Goal: Information Seeking & Learning: Learn about a topic

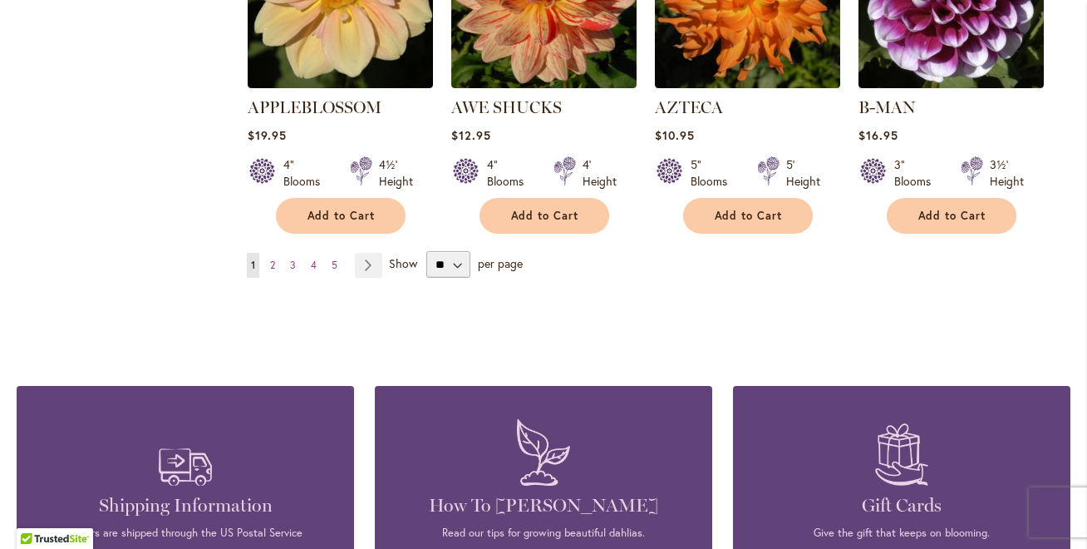
scroll to position [1578, 0]
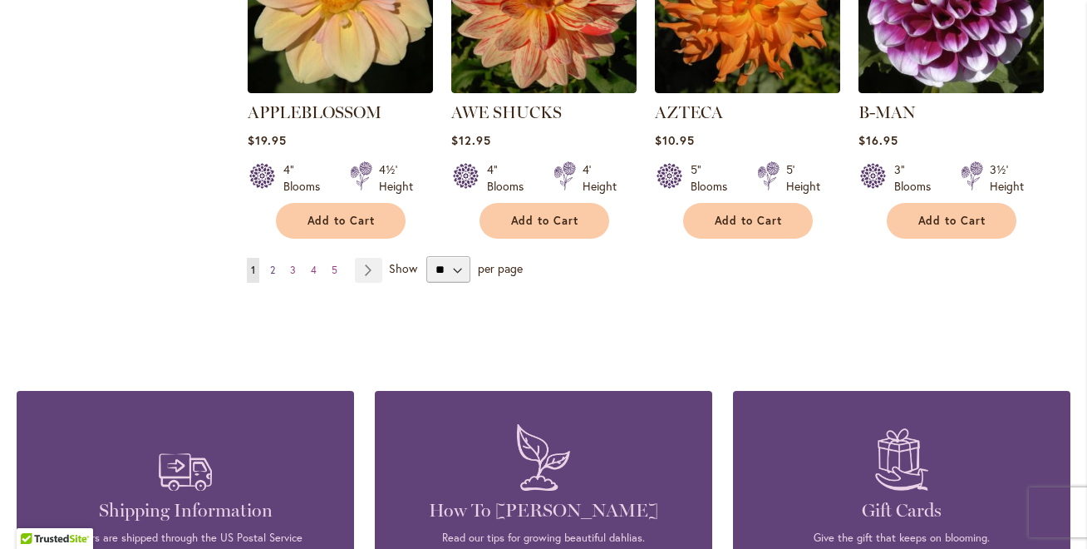
click at [276, 258] on link "Page 2" at bounding box center [272, 270] width 13 height 25
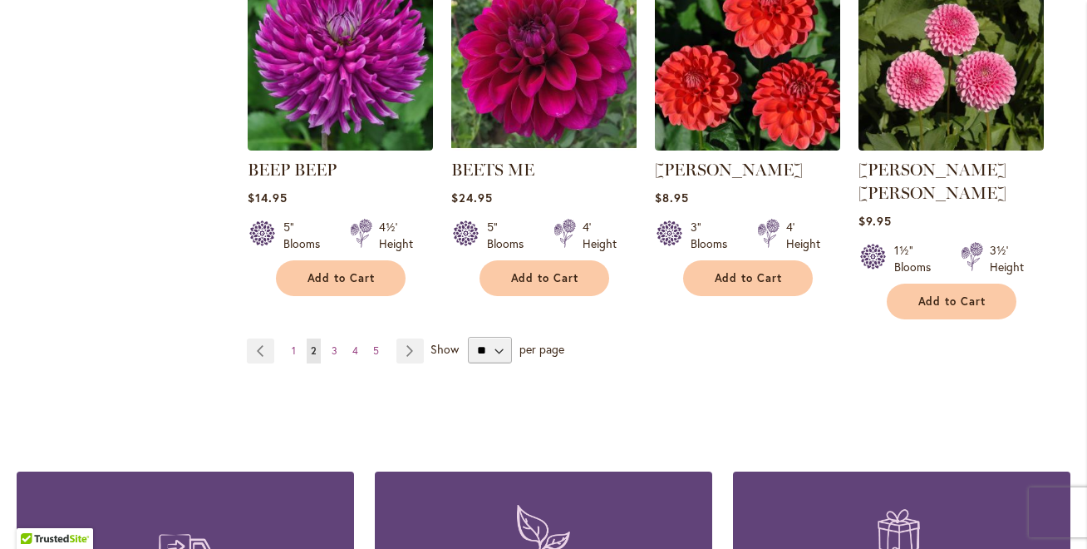
scroll to position [1507, 0]
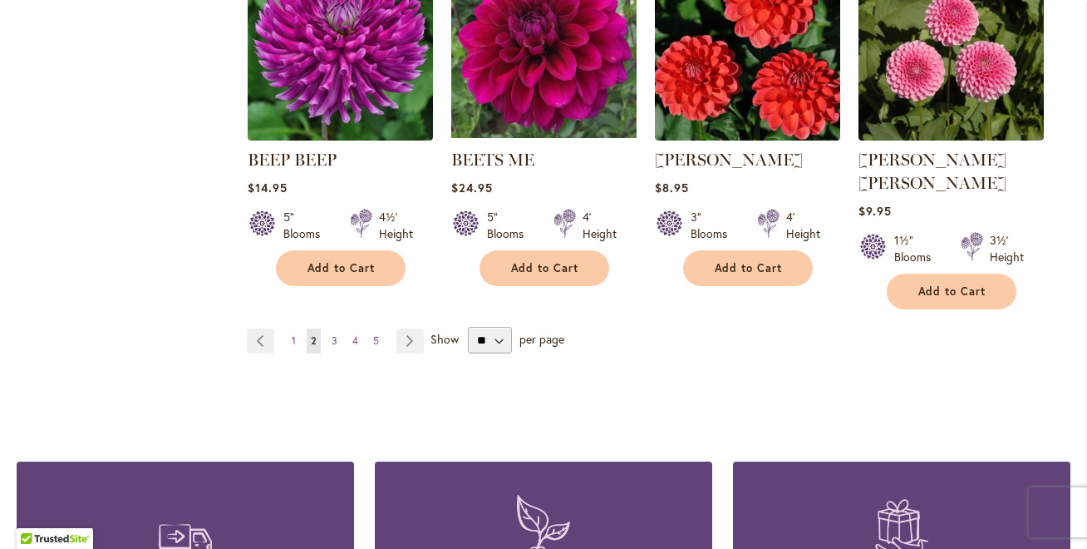
click at [334, 334] on span "3" at bounding box center [335, 340] width 6 height 12
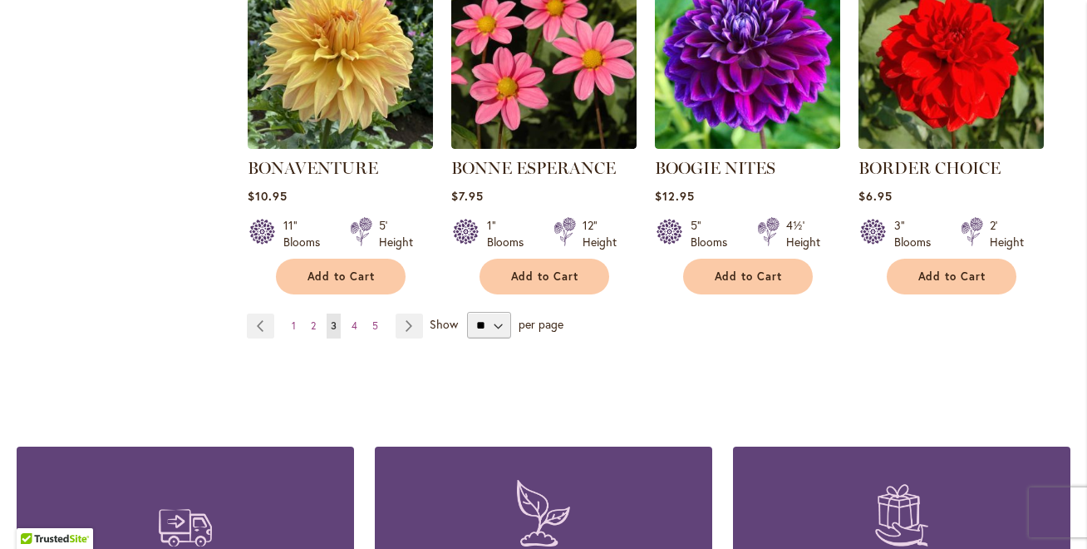
scroll to position [1501, 0]
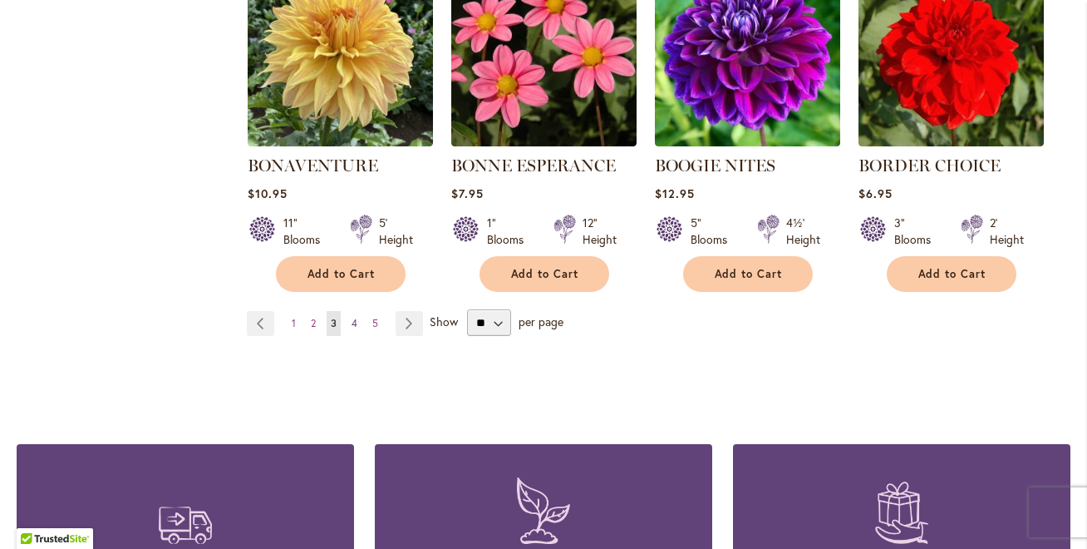
click at [354, 321] on span "4" at bounding box center [355, 323] width 6 height 12
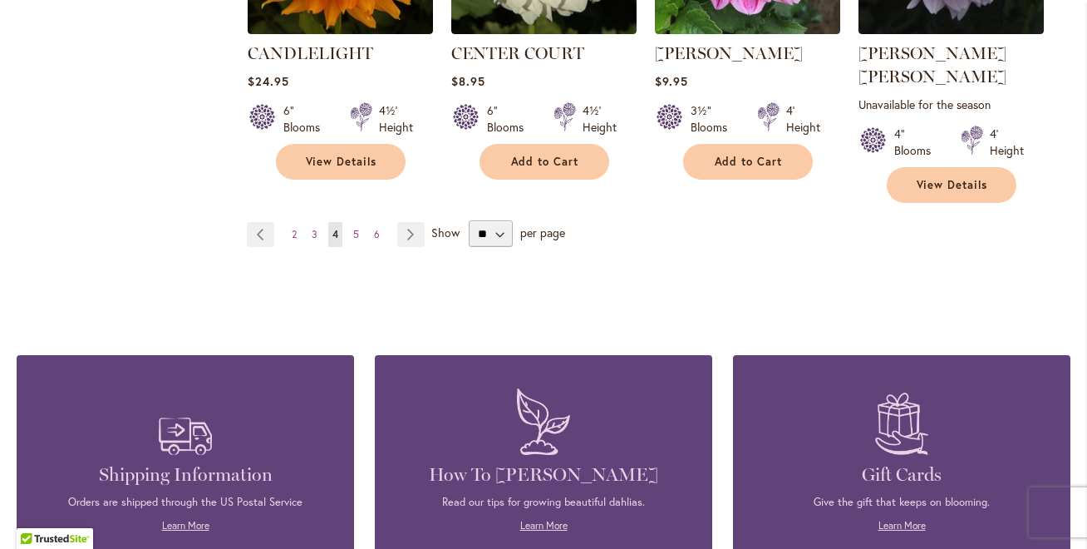
scroll to position [1639, 0]
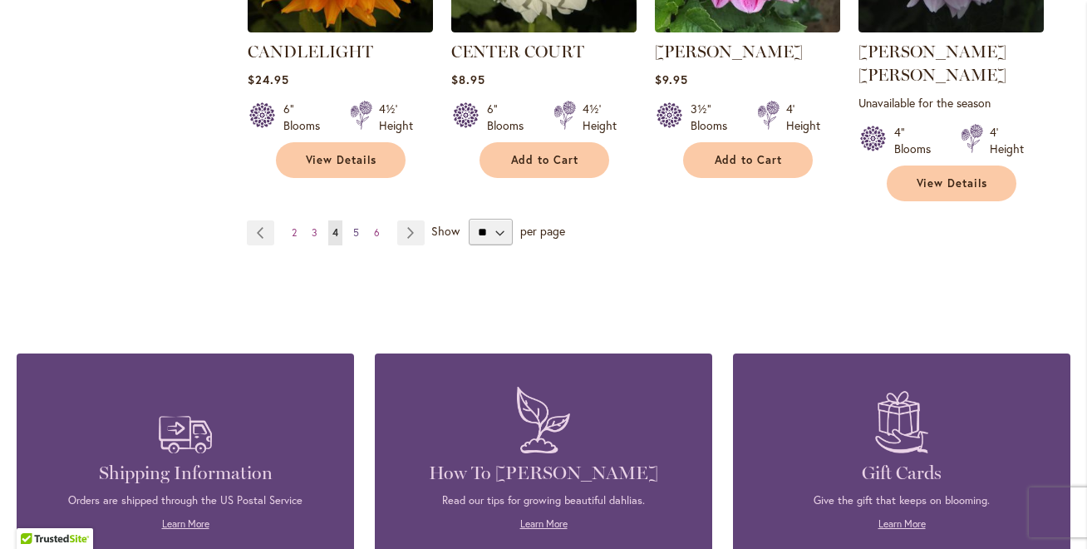
click at [356, 226] on span "5" at bounding box center [356, 232] width 6 height 12
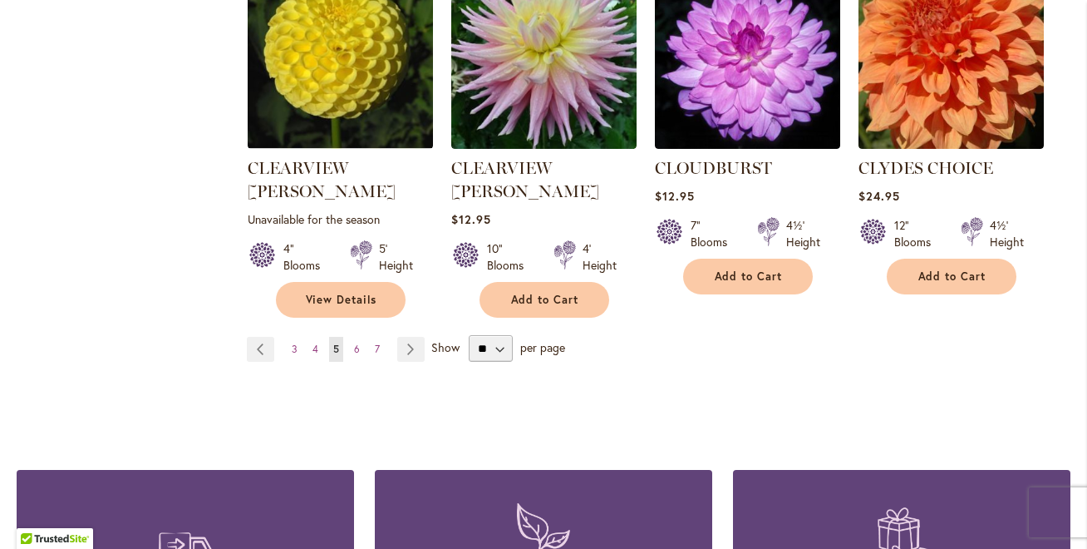
scroll to position [1550, 0]
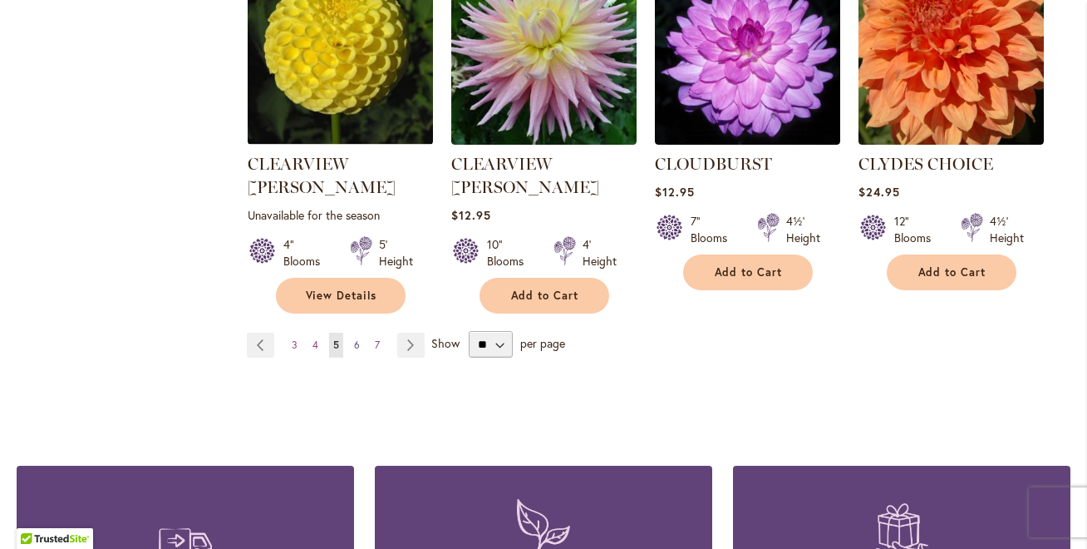
click at [360, 333] on link "Page 6" at bounding box center [357, 345] width 14 height 25
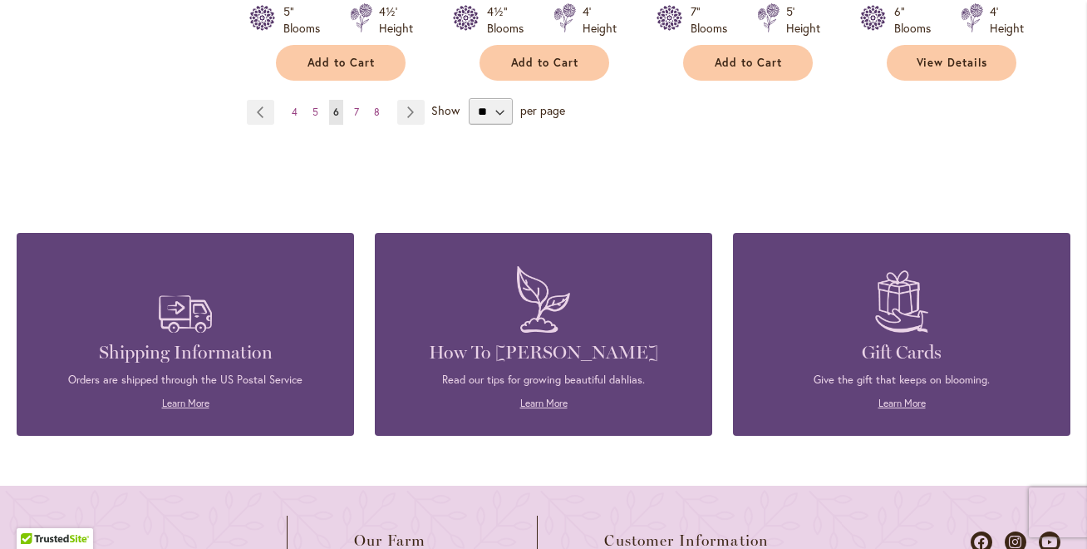
scroll to position [1778, 0]
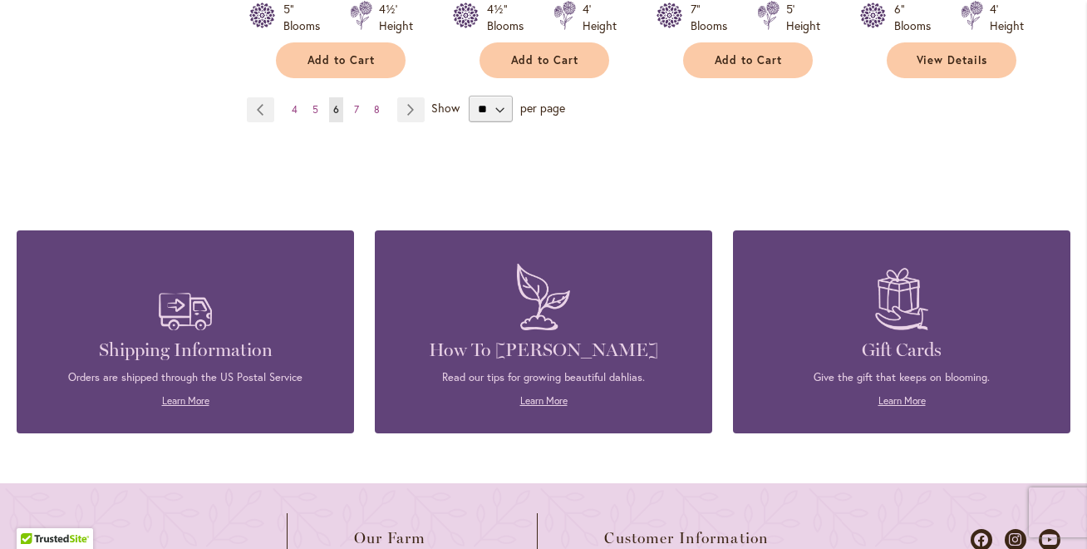
click at [542, 305] on img at bounding box center [544, 296] width 70 height 82
click at [545, 394] on link "Learn More" at bounding box center [543, 400] width 47 height 12
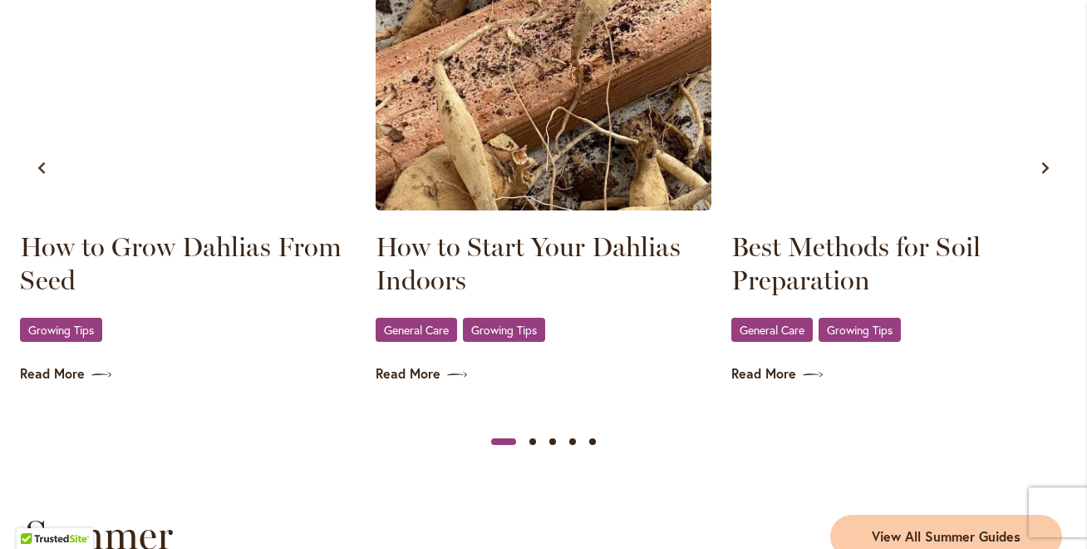
scroll to position [1078, 0]
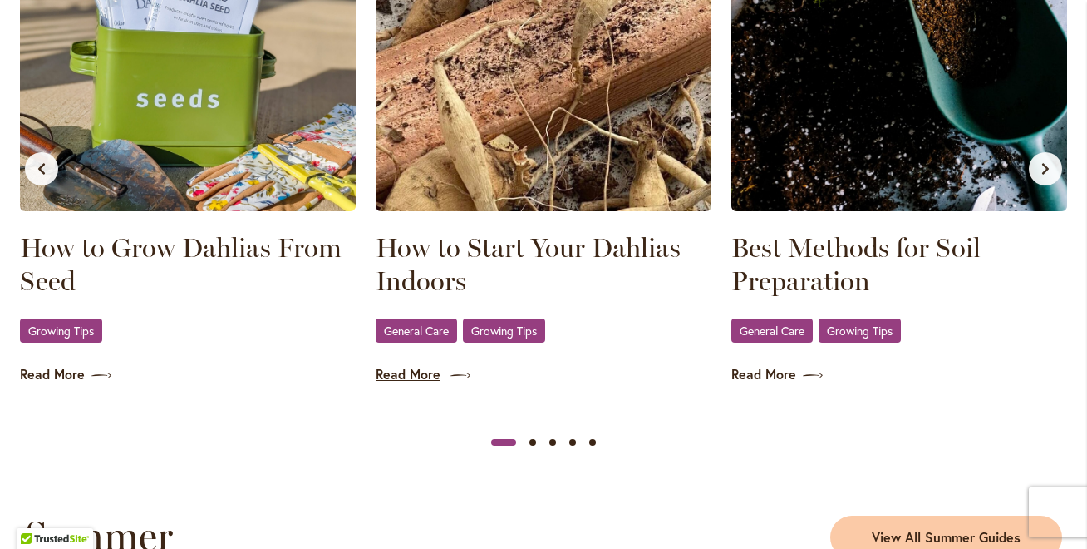
click at [419, 375] on link "Read More" at bounding box center [544, 374] width 336 height 19
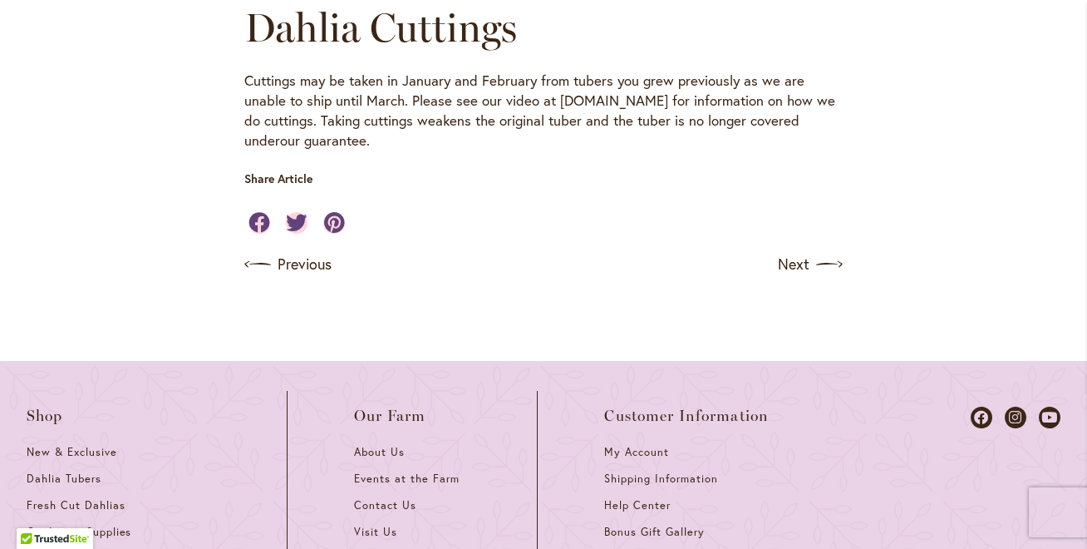
scroll to position [1150, 0]
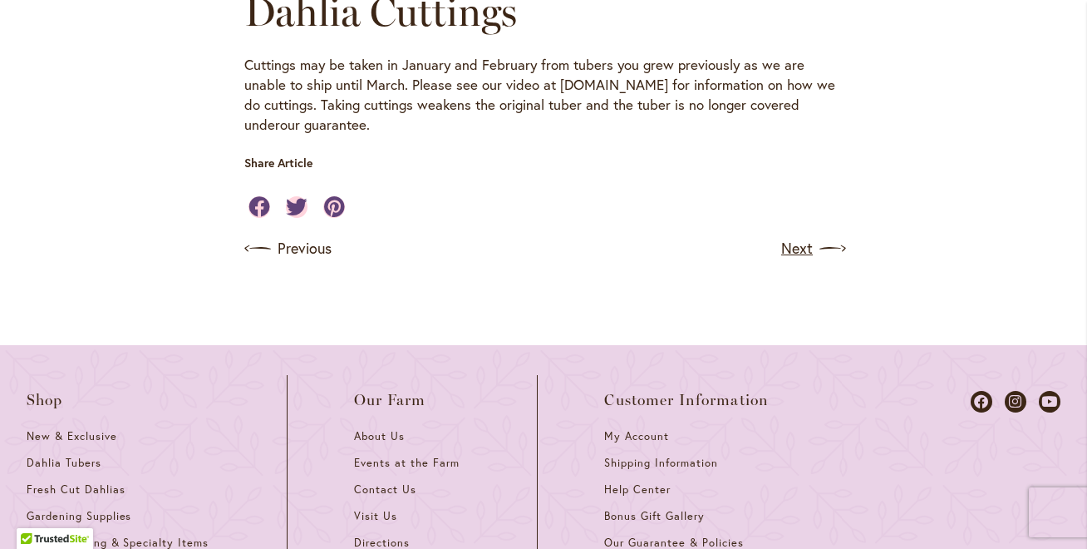
click at [797, 242] on link "Next" at bounding box center [812, 248] width 62 height 27
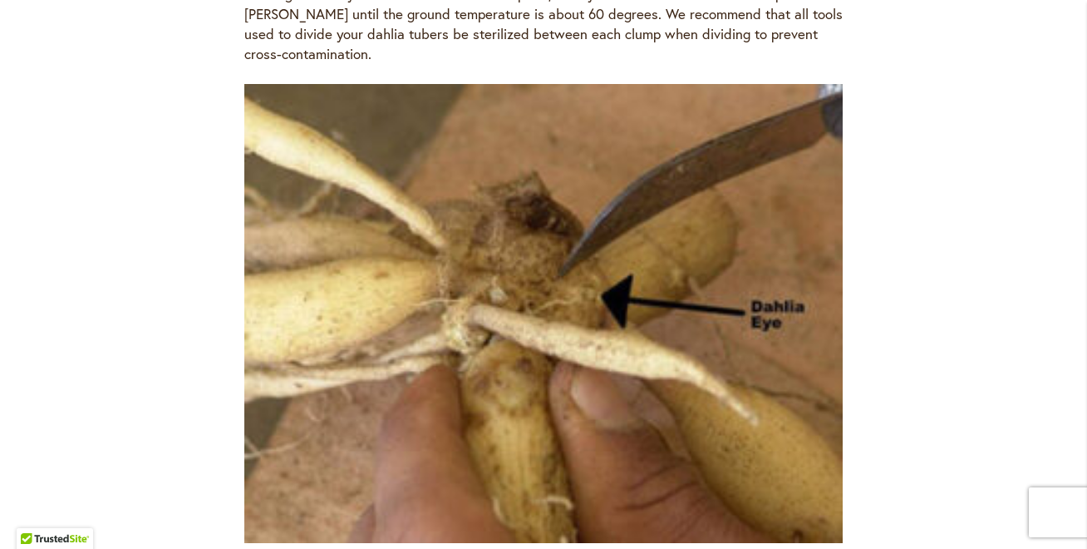
scroll to position [3136, 0]
